Goal: Task Accomplishment & Management: Complete application form

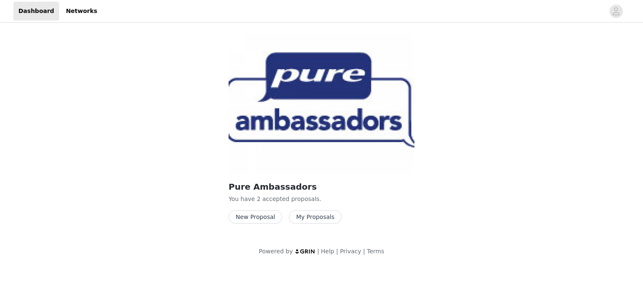
click at [254, 213] on button "New Proposal" at bounding box center [255, 216] width 54 height 13
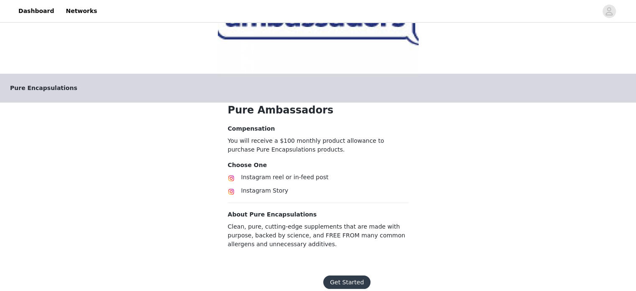
scroll to position [112, 0]
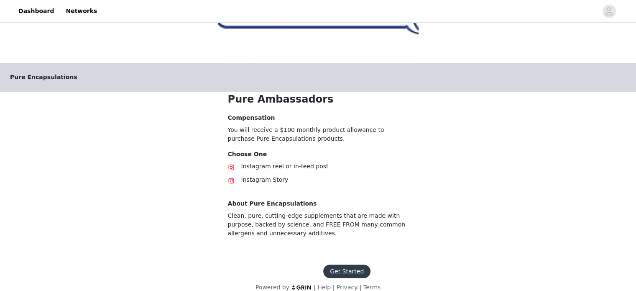
click at [344, 266] on button "Get Started" at bounding box center [346, 270] width 47 height 13
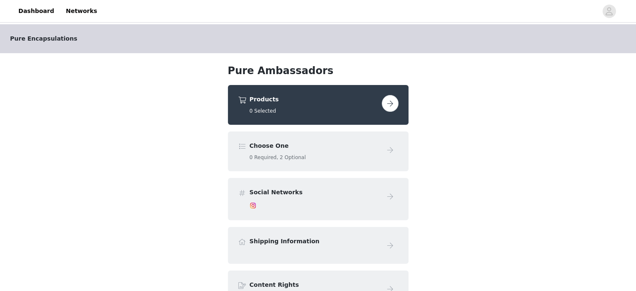
click at [241, 148] on span at bounding box center [242, 146] width 8 height 10
click at [388, 100] on button "button" at bounding box center [390, 103] width 17 height 17
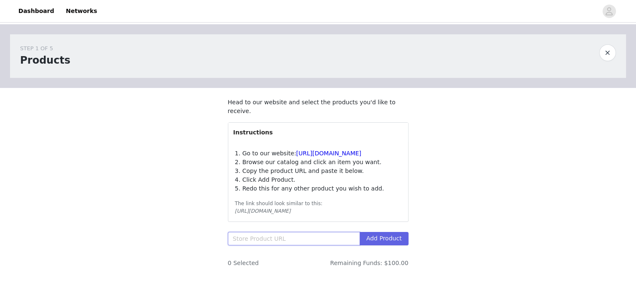
click at [274, 240] on input "text" at bounding box center [294, 238] width 132 height 13
paste input "[URL][DOMAIN_NAME]"
type input "[URL][DOMAIN_NAME]"
click at [382, 239] on button "Add Product" at bounding box center [384, 238] width 49 height 13
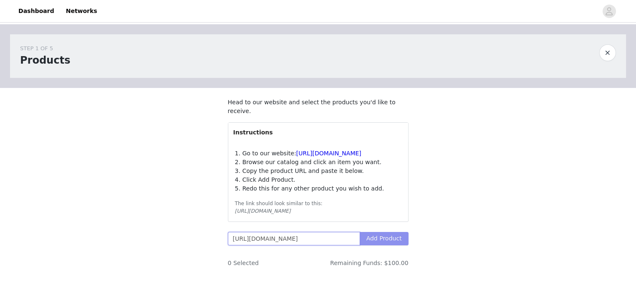
scroll to position [0, 1237]
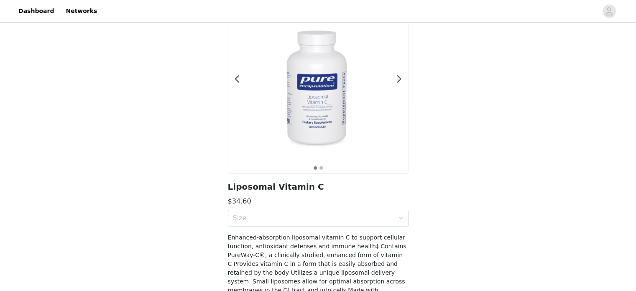
scroll to position [79, 0]
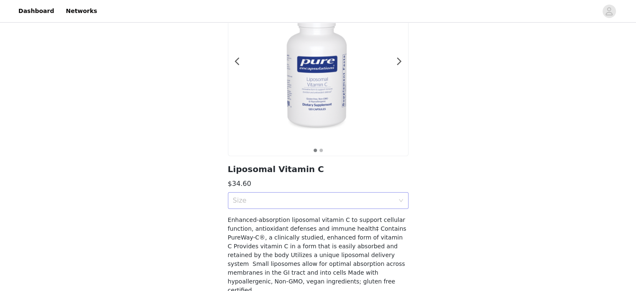
click at [400, 201] on icon "icon: down" at bounding box center [401, 200] width 5 height 5
click at [383, 217] on div "120 Capsules" at bounding box center [318, 218] width 171 height 9
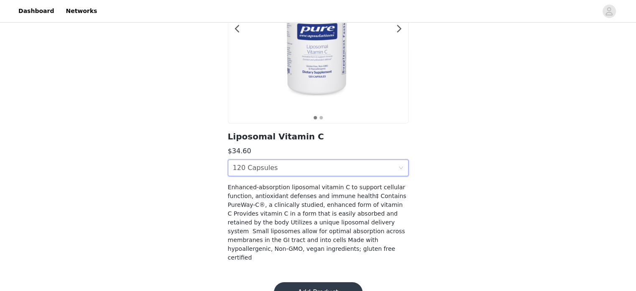
scroll to position [124, 0]
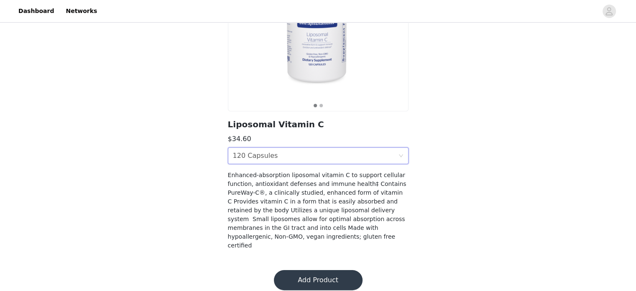
click at [321, 274] on button "Add Product" at bounding box center [318, 280] width 89 height 20
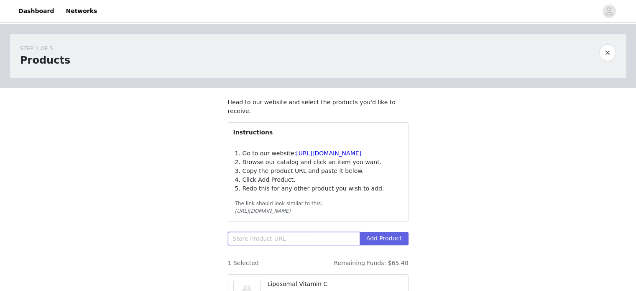
click at [329, 237] on input "text" at bounding box center [294, 238] width 132 height 13
paste input "[URL][DOMAIN_NAME]"
type input "[URL][DOMAIN_NAME]"
click at [386, 235] on button "Add Product" at bounding box center [384, 238] width 49 height 13
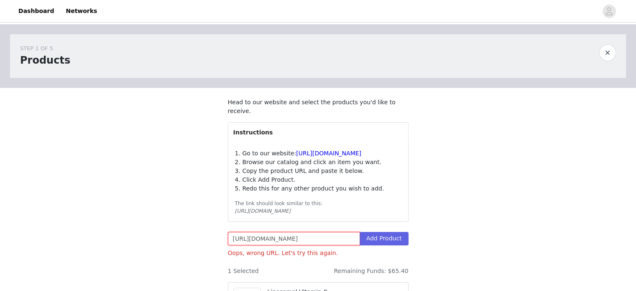
scroll to position [0, 0]
click at [328, 237] on input "[URL][DOMAIN_NAME]" at bounding box center [294, 238] width 132 height 13
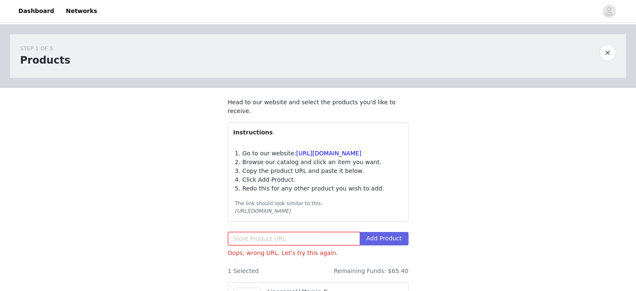
paste input "[URL][DOMAIN_NAME]"
type input "[URL][DOMAIN_NAME]"
click at [379, 236] on button "Add Product" at bounding box center [384, 238] width 49 height 13
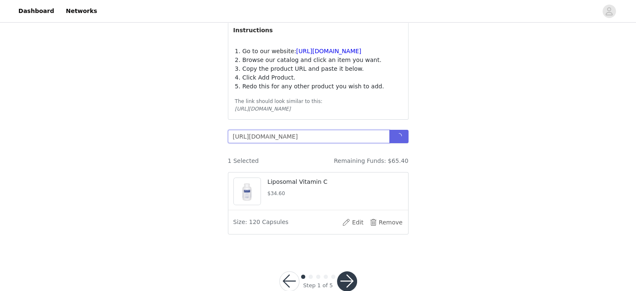
scroll to position [105, 0]
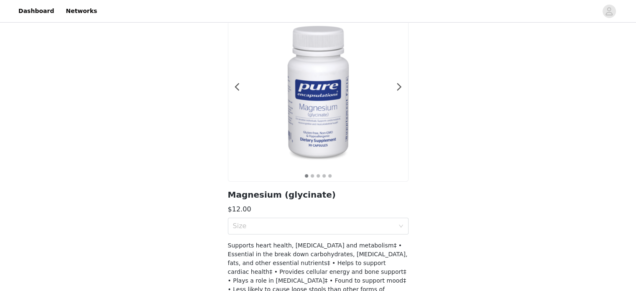
scroll to position [60, 0]
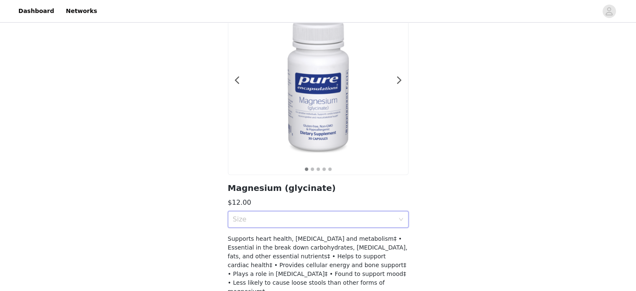
click at [404, 217] on div "Size" at bounding box center [318, 219] width 181 height 17
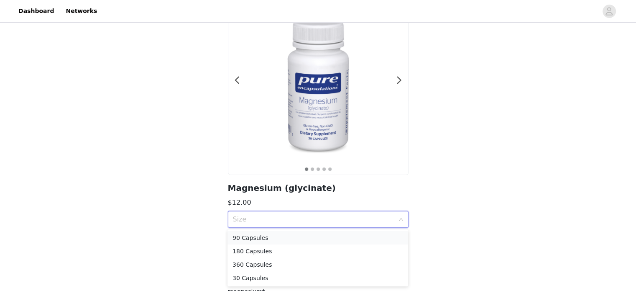
click at [251, 240] on div "90 Capsules" at bounding box center [318, 237] width 171 height 9
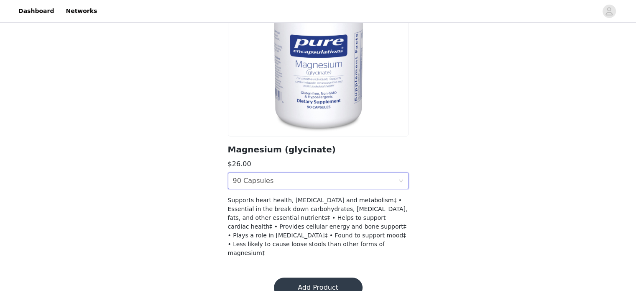
scroll to position [106, 0]
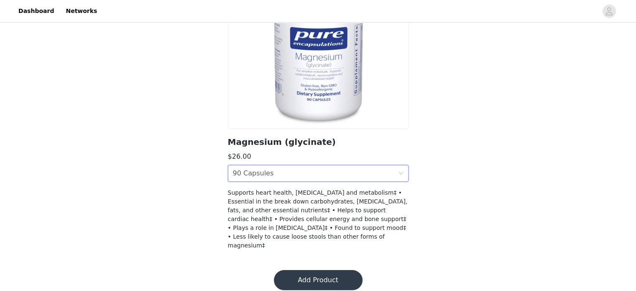
click at [305, 271] on button "Add Product" at bounding box center [318, 280] width 89 height 20
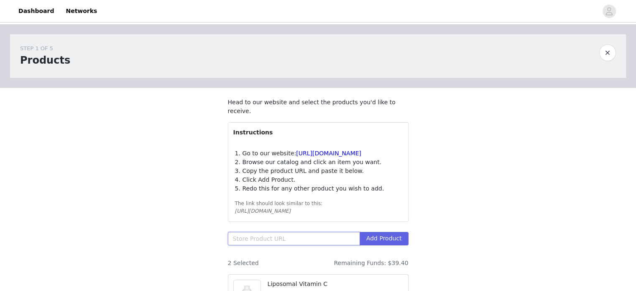
click at [306, 236] on input "text" at bounding box center [294, 238] width 132 height 13
paste input "[URL][DOMAIN_NAME]"
type input "[URL][DOMAIN_NAME]"
click at [379, 236] on button "Add Product" at bounding box center [384, 238] width 49 height 13
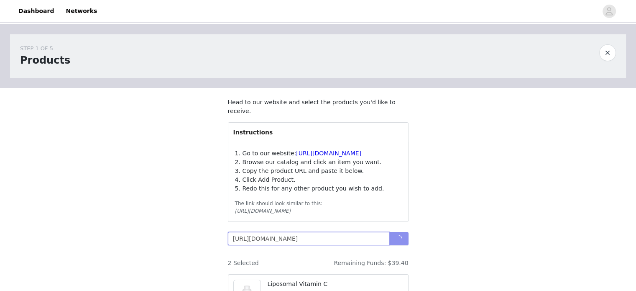
scroll to position [0, 1245]
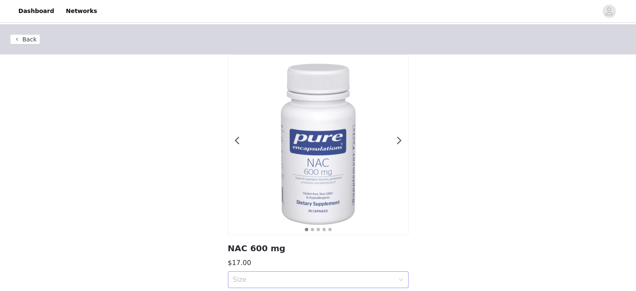
click at [399, 280] on icon "icon: down" at bounding box center [401, 279] width 5 height 5
click at [399, 281] on icon "icon: down" at bounding box center [401, 279] width 4 height 3
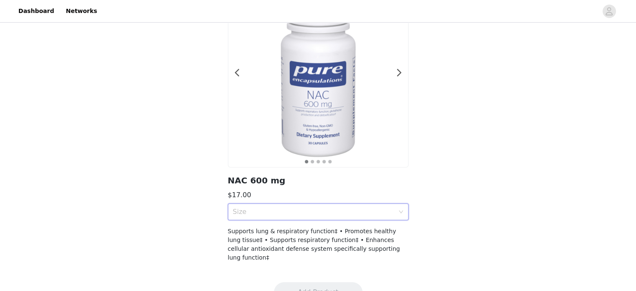
scroll to position [80, 0]
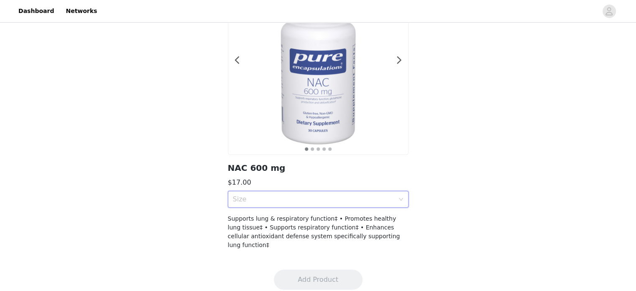
click at [399, 197] on icon "icon: down" at bounding box center [401, 199] width 5 height 5
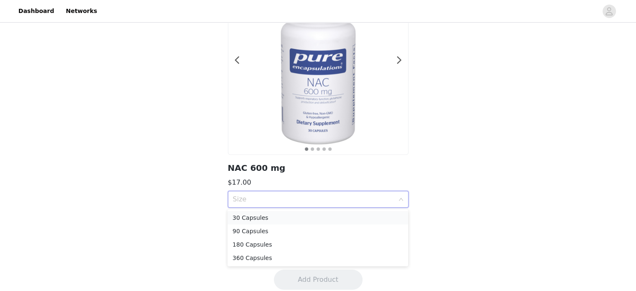
click at [318, 215] on div "30 Capsules" at bounding box center [318, 217] width 171 height 9
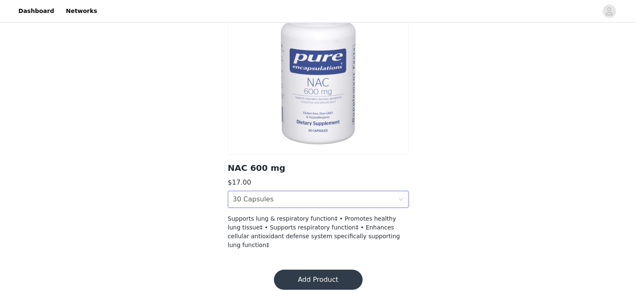
click at [323, 269] on button "Add Product" at bounding box center [318, 279] width 89 height 20
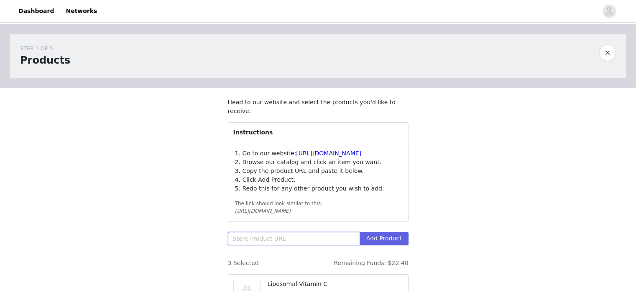
click at [291, 236] on input "text" at bounding box center [294, 238] width 132 height 13
paste input "[URL][DOMAIN_NAME]"
type input "[URL][DOMAIN_NAME]"
click at [382, 236] on button "Add Product" at bounding box center [384, 238] width 49 height 13
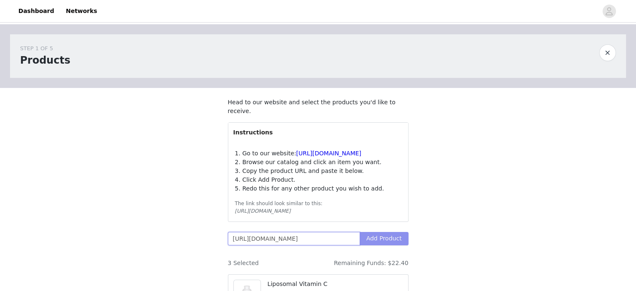
scroll to position [0, 616]
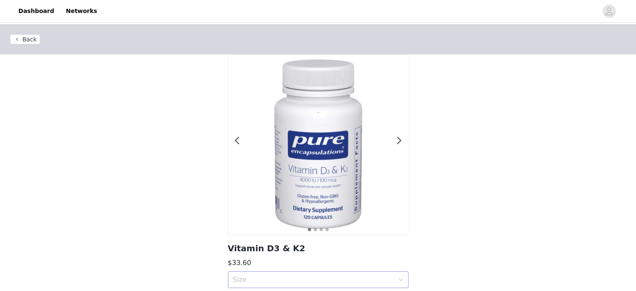
click at [400, 279] on icon "icon: down" at bounding box center [401, 279] width 4 height 3
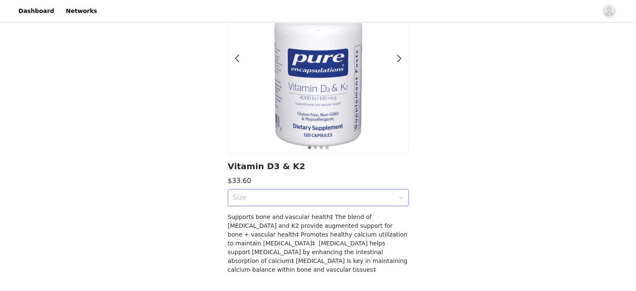
scroll to position [89, 0]
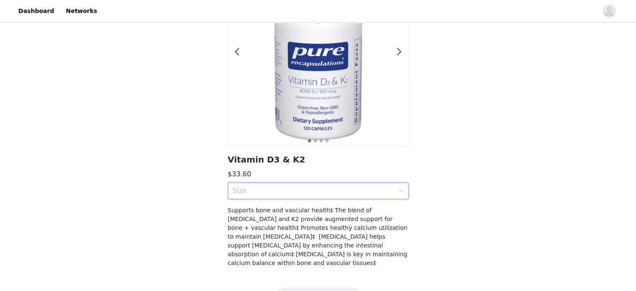
click at [396, 188] on div "Size" at bounding box center [315, 191] width 165 height 16
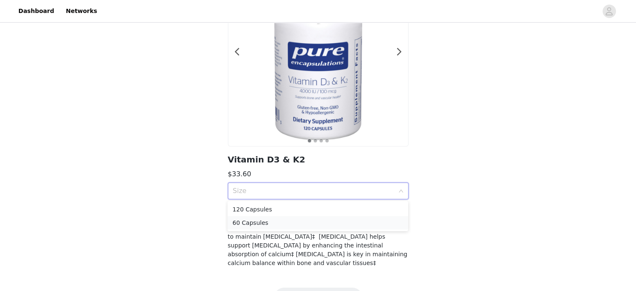
click at [363, 223] on div "60 Capsules" at bounding box center [318, 222] width 171 height 9
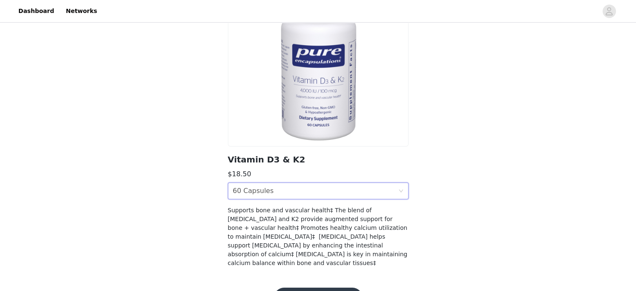
click at [392, 189] on div "Size 60 Capsules" at bounding box center [315, 191] width 165 height 16
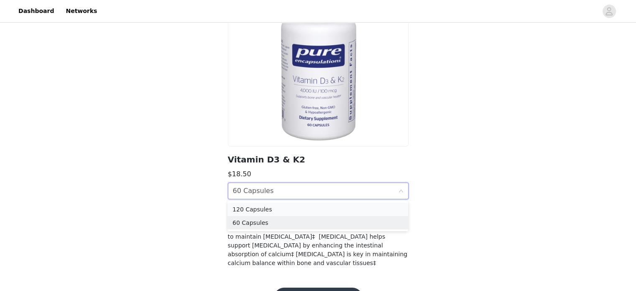
click at [328, 208] on div "120 Capsules" at bounding box center [318, 209] width 171 height 9
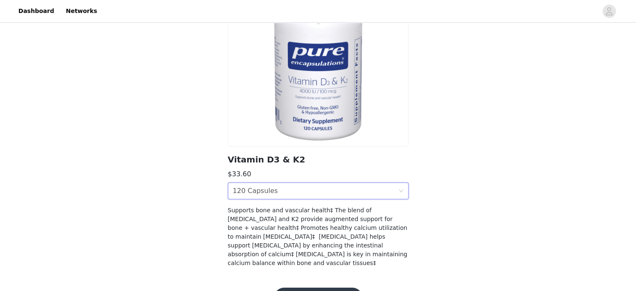
click at [360, 188] on div "Size 120 Capsules" at bounding box center [315, 191] width 165 height 16
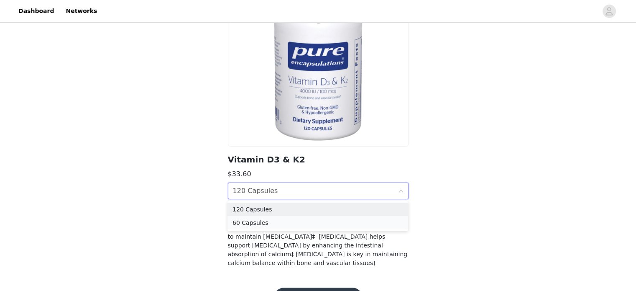
click at [318, 225] on div "60 Capsules" at bounding box center [318, 222] width 171 height 9
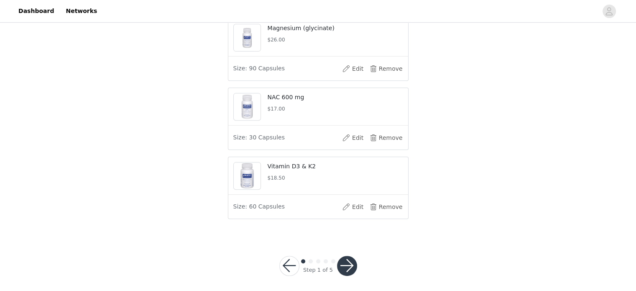
scroll to position [328, 0]
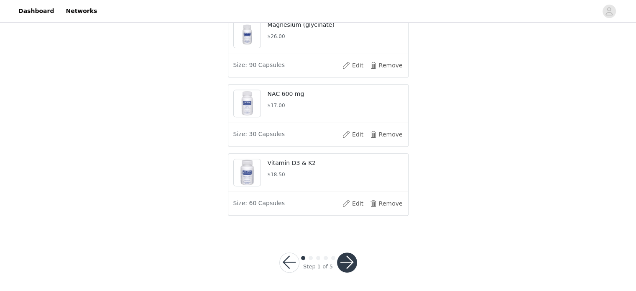
click at [342, 259] on button "button" at bounding box center [347, 262] width 20 height 20
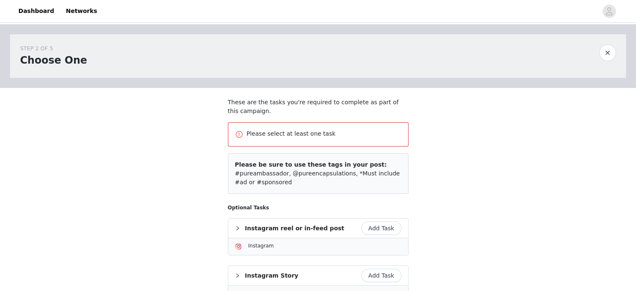
click at [389, 223] on button "Add Task" at bounding box center [381, 227] width 40 height 13
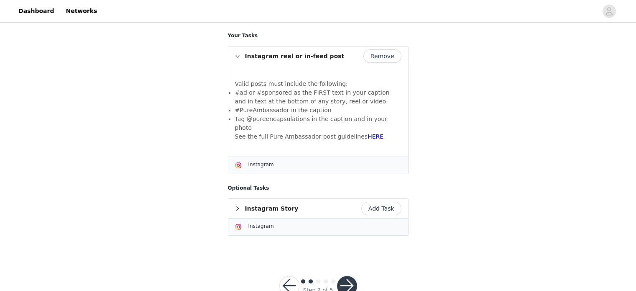
scroll to position [156, 0]
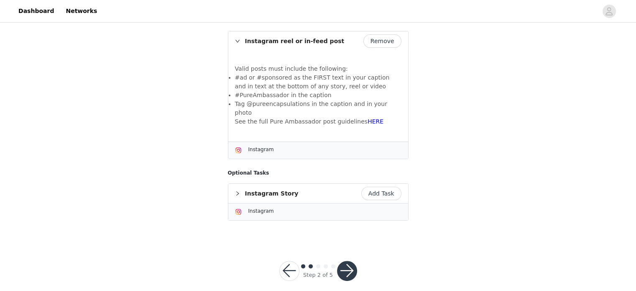
click at [346, 263] on button "button" at bounding box center [347, 271] width 20 height 20
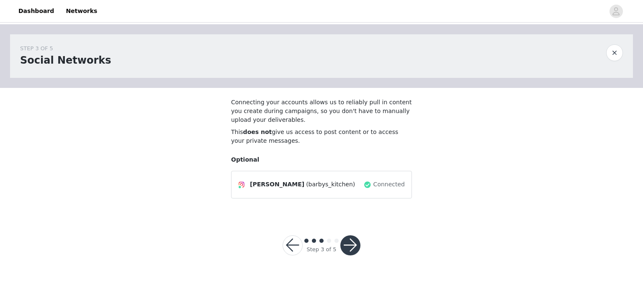
click at [346, 241] on button "button" at bounding box center [350, 245] width 20 height 20
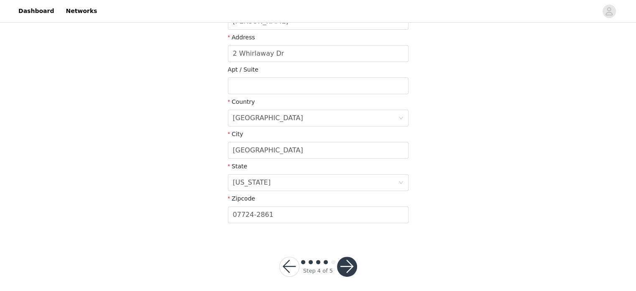
scroll to position [225, 0]
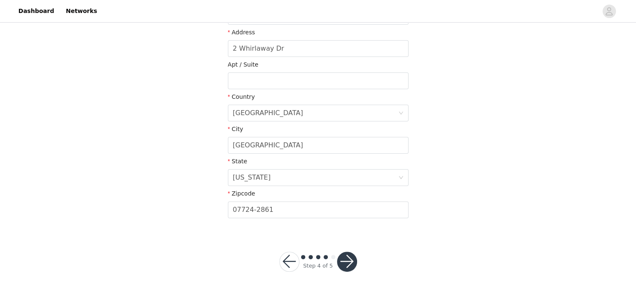
click at [350, 258] on button "button" at bounding box center [347, 261] width 20 height 20
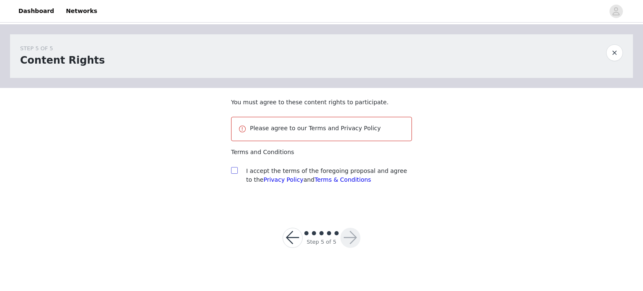
click at [235, 174] on label at bounding box center [234, 171] width 7 height 9
click at [235, 173] on input "checkbox" at bounding box center [234, 170] width 6 height 6
checkbox input "true"
click at [346, 236] on button "button" at bounding box center [350, 238] width 20 height 20
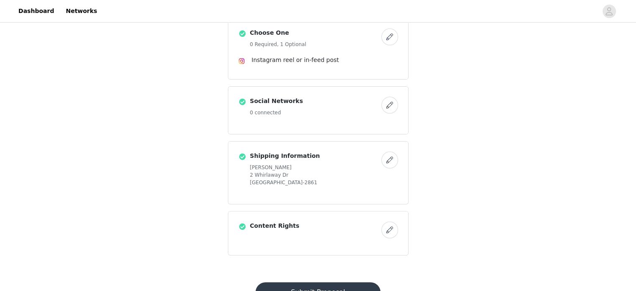
scroll to position [271, 0]
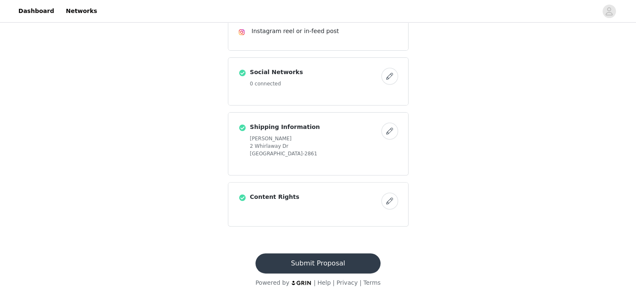
click at [323, 263] on button "Submit Proposal" at bounding box center [318, 263] width 125 height 20
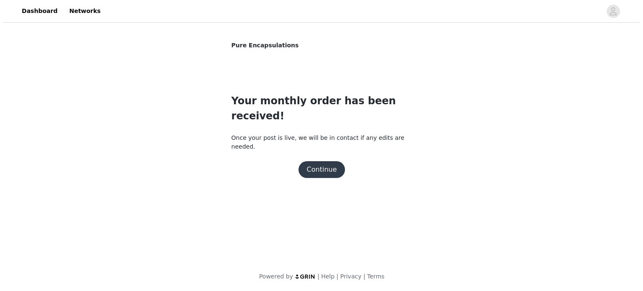
scroll to position [0, 0]
click at [325, 161] on button "Continue" at bounding box center [321, 169] width 47 height 17
